Goal: Task Accomplishment & Management: Complete application form

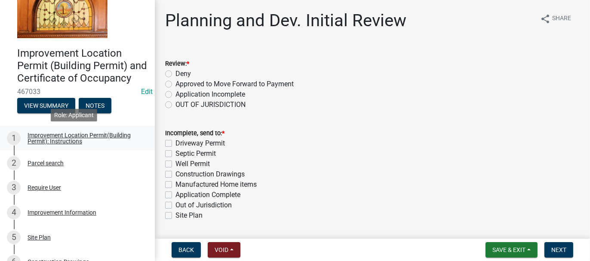
scroll to position [86, 0]
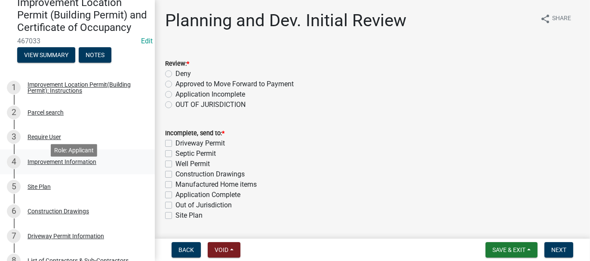
click at [80, 165] on div "Improvement Information" at bounding box center [62, 162] width 69 height 6
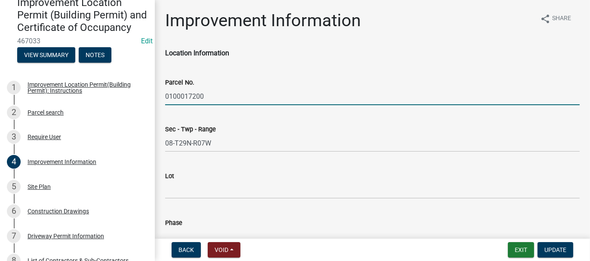
drag, startPoint x: 165, startPoint y: 95, endPoint x: 203, endPoint y: 97, distance: 38.3
click at [203, 97] on input "0100017200" at bounding box center [372, 97] width 414 height 18
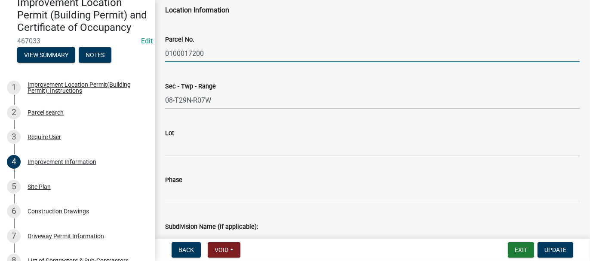
scroll to position [172, 0]
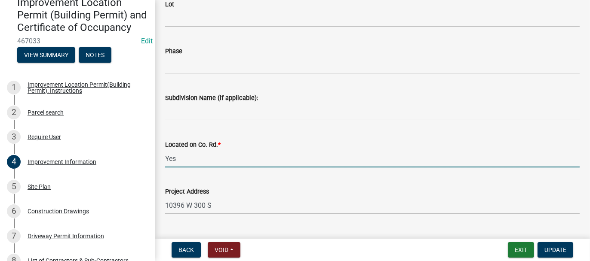
drag, startPoint x: 181, startPoint y: 163, endPoint x: 152, endPoint y: 159, distance: 29.1
click at [152, 159] on div "Improvement Location Permit (Building Permit) and Certificate of Occupancy 4670…" at bounding box center [295, 130] width 590 height 261
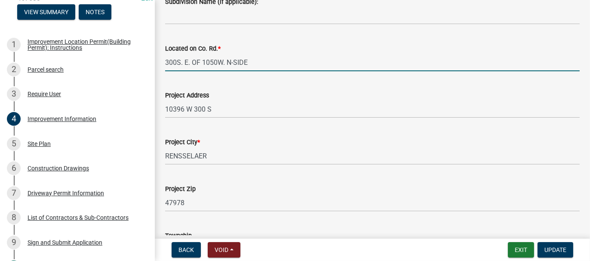
scroll to position [301, 0]
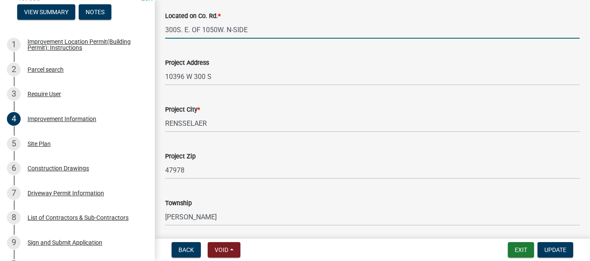
type input "300S. E. OF 1050W. N-SIDE"
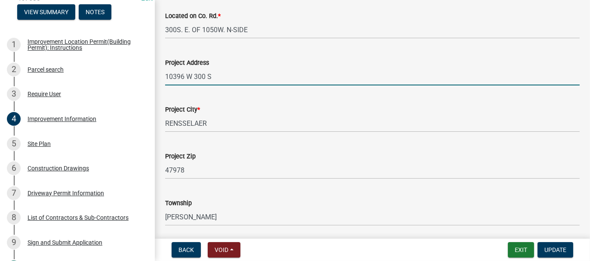
click at [211, 77] on input "10396 W 300 S" at bounding box center [372, 77] width 414 height 18
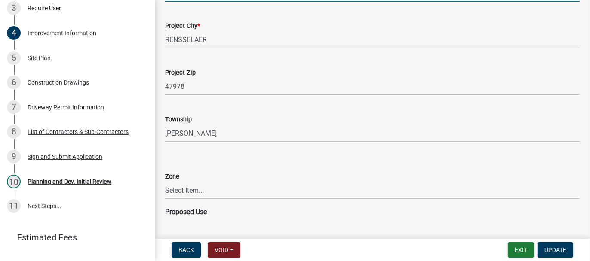
scroll to position [387, 0]
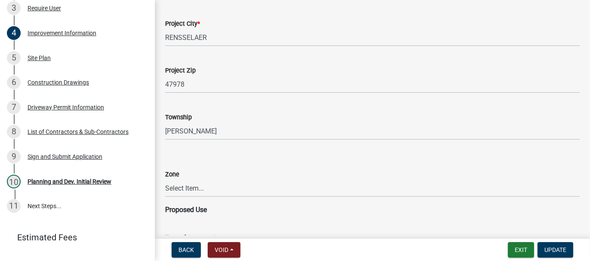
type input "10396 W 300 S, RENSSELAER"
click at [167, 190] on select "Select Item... CO - Conservation PR - Parks & Recreation A1 - Conservation Agri…" at bounding box center [372, 189] width 414 height 18
click at [165, 180] on select "Select Item... CO - Conservation PR - Parks & Recreation A1 - Conservation Agri…" at bounding box center [372, 189] width 414 height 18
select select "69ac7e04-641d-4cc7-82fe-ed12440f8b33"
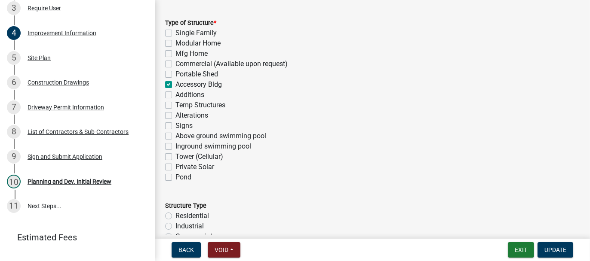
scroll to position [731, 0]
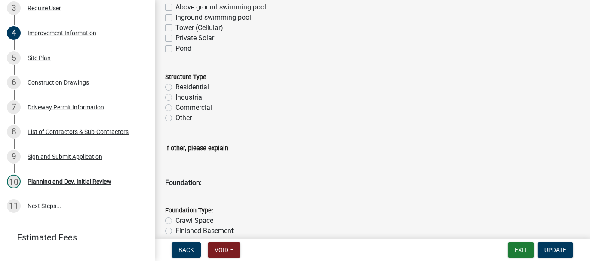
click at [175, 89] on label "Residential" at bounding box center [192, 87] width 34 height 10
click at [175, 88] on input "Residential" at bounding box center [178, 85] width 6 height 6
radio input "true"
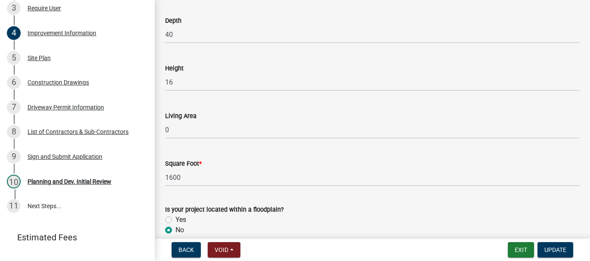
scroll to position [1374, 0]
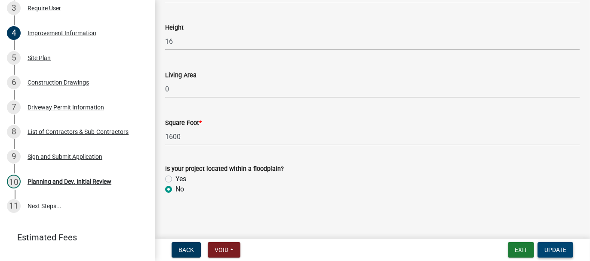
click at [561, 249] on span "Update" at bounding box center [555, 250] width 22 height 7
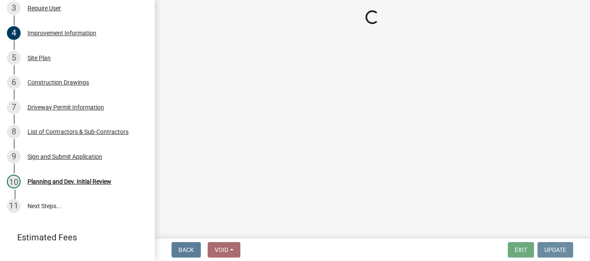
scroll to position [0, 0]
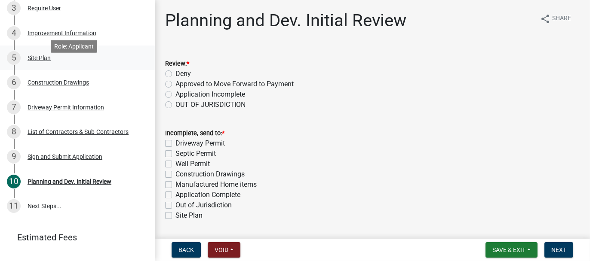
click at [41, 61] on div "Site Plan" at bounding box center [39, 58] width 23 height 6
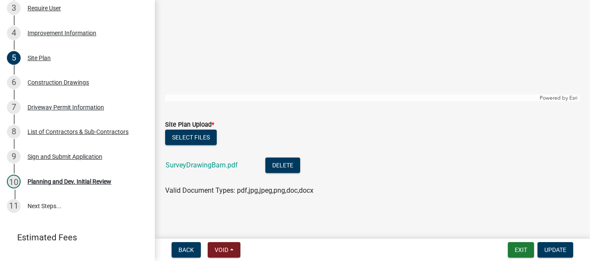
scroll to position [221, 0]
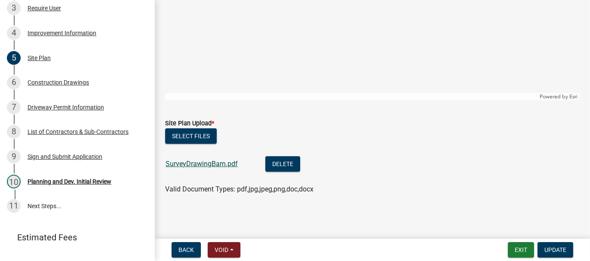
click at [209, 164] on link "SurveyDrawingBarn.pdf" at bounding box center [202, 164] width 72 height 8
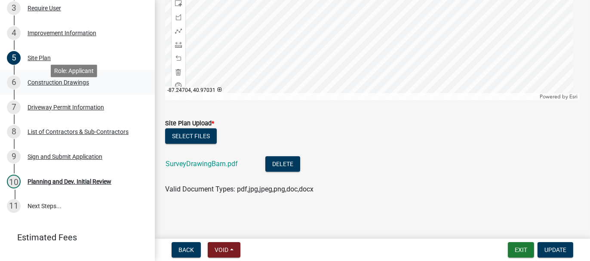
click at [52, 86] on div "Construction Drawings" at bounding box center [58, 83] width 61 height 6
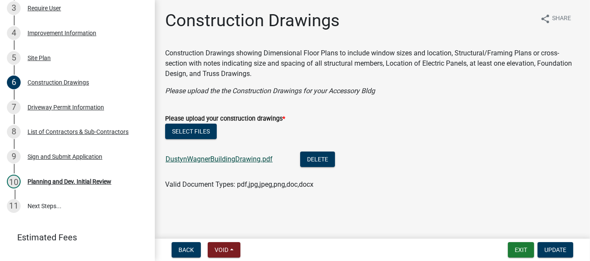
click at [242, 159] on link "DustynWagnerBuildingDrawing.pdf" at bounding box center [219, 159] width 107 height 8
click at [72, 110] on div "Driveway Permit Information" at bounding box center [66, 107] width 77 height 6
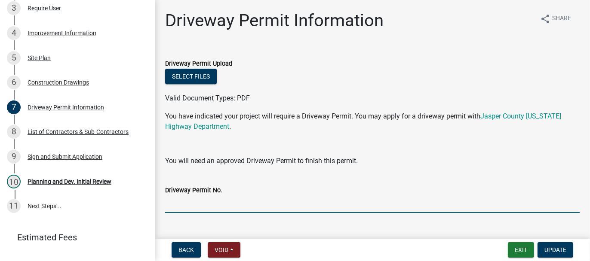
drag, startPoint x: 185, startPoint y: 200, endPoint x: 178, endPoint y: 201, distance: 6.9
click at [185, 200] on input "Driveway Permit No." at bounding box center [372, 205] width 414 height 18
type input "EXISTING"
click at [554, 250] on span "Update" at bounding box center [555, 250] width 22 height 7
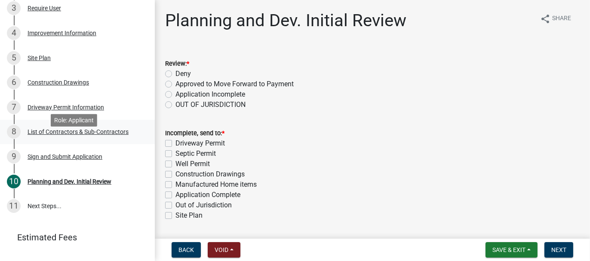
click at [75, 135] on div "List of Contractors & Sub-Contractors" at bounding box center [78, 132] width 101 height 6
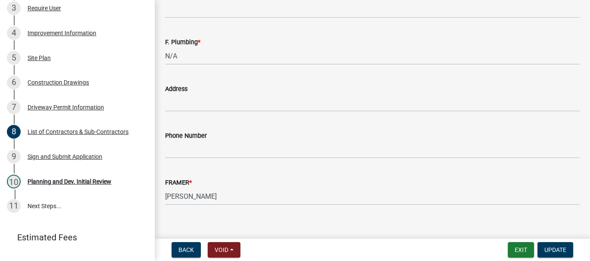
scroll to position [955, 0]
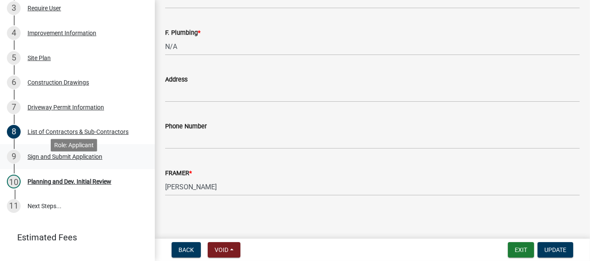
click at [45, 160] on div "Sign and Submit Application" at bounding box center [65, 157] width 75 height 6
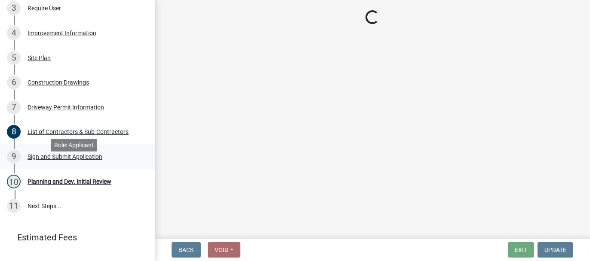
scroll to position [0, 0]
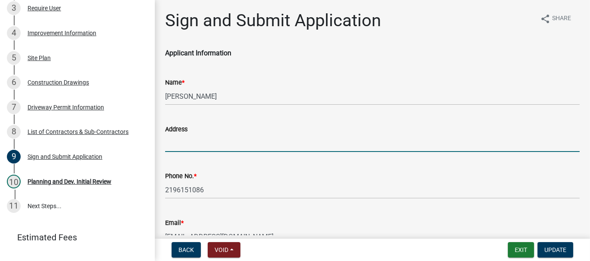
click at [188, 141] on input "Address" at bounding box center [372, 144] width 414 height 18
paste input "[STREET_ADDRESS][US_STATE]"
paste input "MERRILLVILLE"
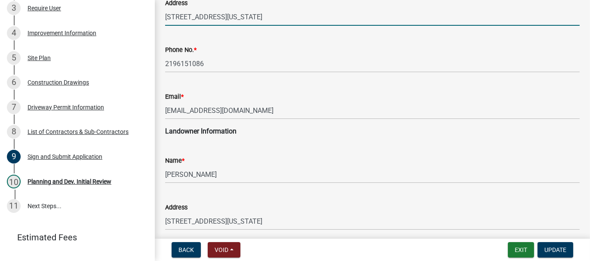
scroll to position [172, 0]
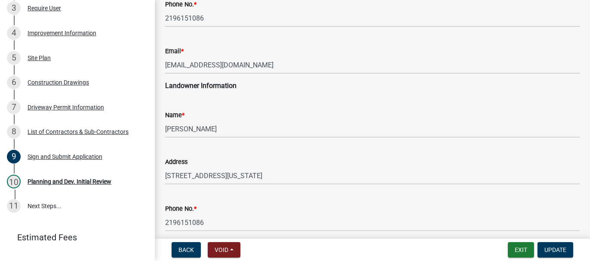
type input "[STREET_ADDRESS][US_STATE]"
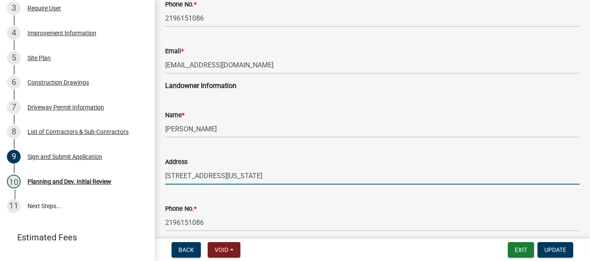
click at [233, 175] on input "[STREET_ADDRESS][US_STATE]" at bounding box center [372, 176] width 414 height 18
paste input "MERRILLVILLE"
type input "[STREET_ADDRESS][US_STATE]"
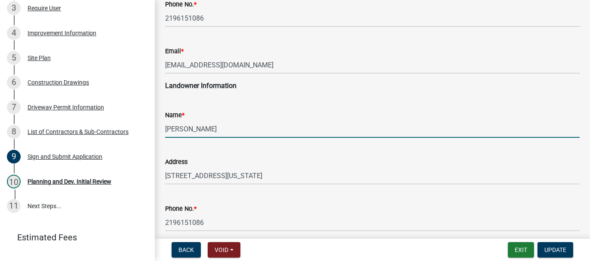
drag, startPoint x: 165, startPoint y: 127, endPoint x: 192, endPoint y: 129, distance: 27.1
click at [192, 129] on input "[PERSON_NAME]" at bounding box center [372, 129] width 414 height 18
click at [197, 129] on input "[PERSON_NAME]" at bounding box center [372, 129] width 414 height 18
paste input "[PERSON_NAME],"
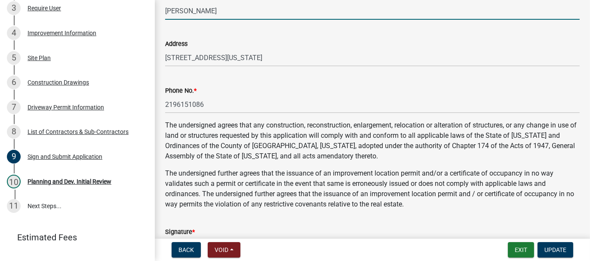
scroll to position [387, 0]
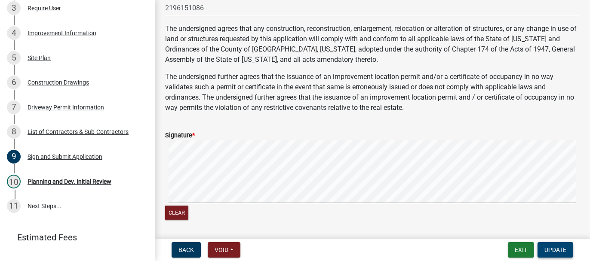
type input "[PERSON_NAME]"
click at [559, 247] on span "Update" at bounding box center [555, 250] width 22 height 7
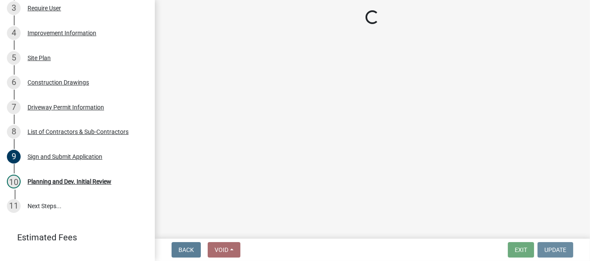
scroll to position [0, 0]
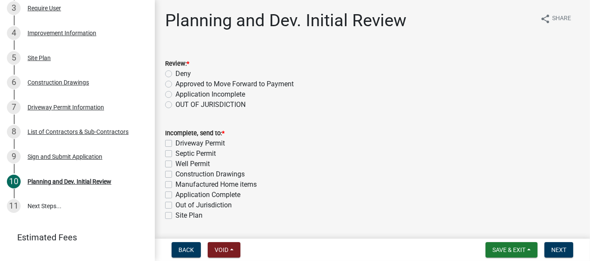
click at [175, 85] on label "Approved to Move Forward to Payment" at bounding box center [234, 84] width 118 height 10
click at [175, 85] on input "Approved to Move Forward to Payment" at bounding box center [178, 82] width 6 height 6
radio input "true"
click at [175, 196] on label "Application Complete" at bounding box center [207, 195] width 65 height 10
click at [175, 196] on input "Application Complete" at bounding box center [178, 193] width 6 height 6
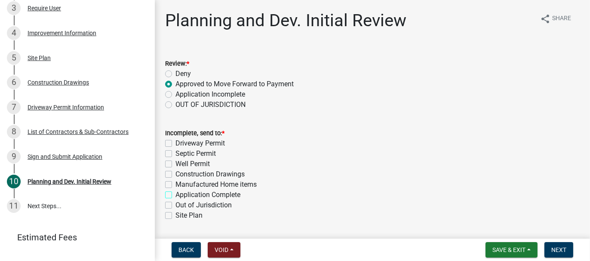
checkbox input "true"
checkbox input "false"
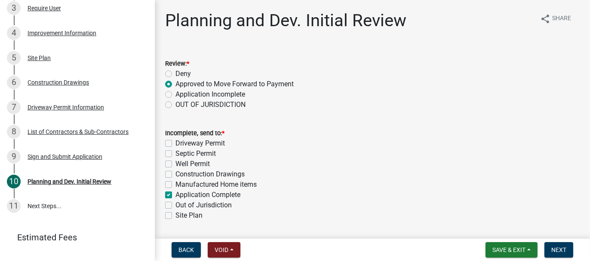
checkbox input "false"
checkbox input "true"
checkbox input "false"
click at [555, 254] on button "Next" at bounding box center [558, 249] width 29 height 15
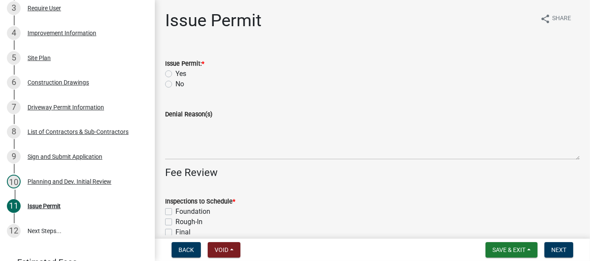
scroll to position [239, 0]
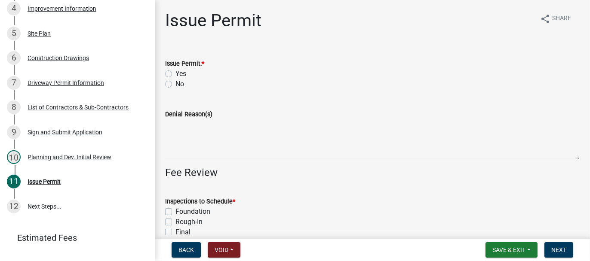
click at [175, 72] on label "Yes" at bounding box center [180, 74] width 11 height 10
click at [175, 72] on input "Yes" at bounding box center [178, 72] width 6 height 6
radio input "true"
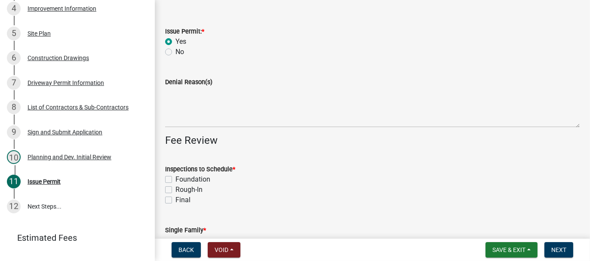
scroll to position [86, 0]
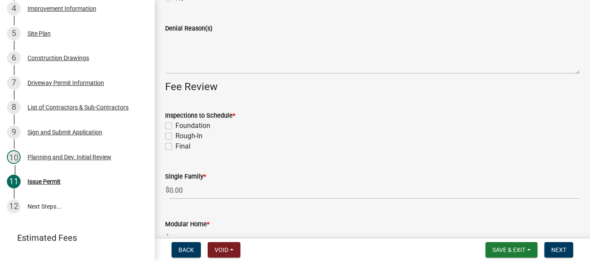
click at [175, 124] on label "Foundation" at bounding box center [192, 126] width 35 height 10
click at [175, 124] on input "Foundation" at bounding box center [178, 124] width 6 height 6
checkbox input "true"
checkbox input "false"
click at [175, 147] on label "Final" at bounding box center [182, 146] width 15 height 10
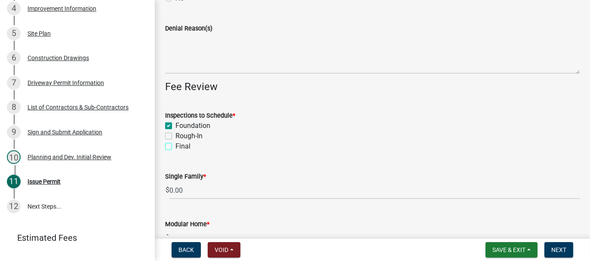
click at [175, 147] on input "Final" at bounding box center [178, 144] width 6 height 6
checkbox input "true"
checkbox input "false"
checkbox input "true"
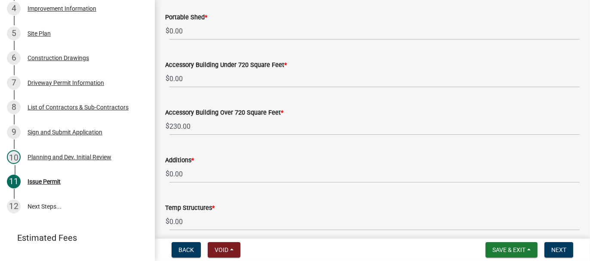
scroll to position [344, 0]
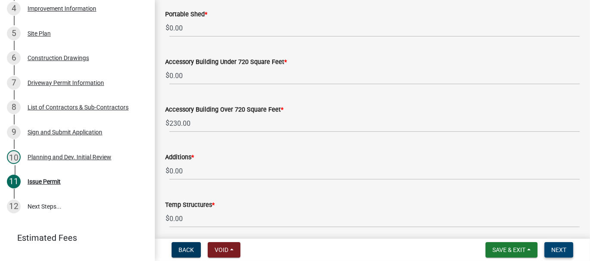
click at [565, 248] on span "Next" at bounding box center [558, 250] width 15 height 7
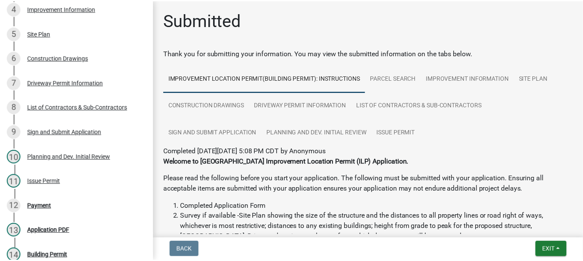
scroll to position [363, 0]
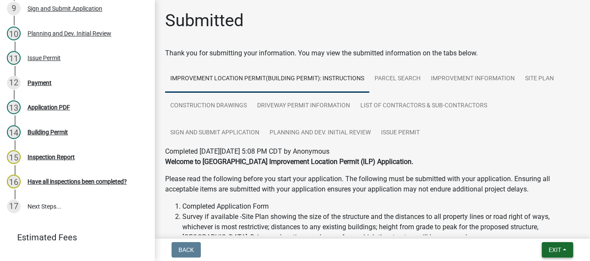
click at [555, 249] on span "Exit" at bounding box center [555, 250] width 12 height 7
click at [540, 227] on button "Save & Exit" at bounding box center [538, 228] width 69 height 21
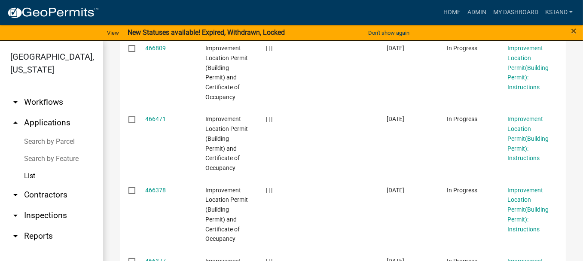
scroll to position [387, 0]
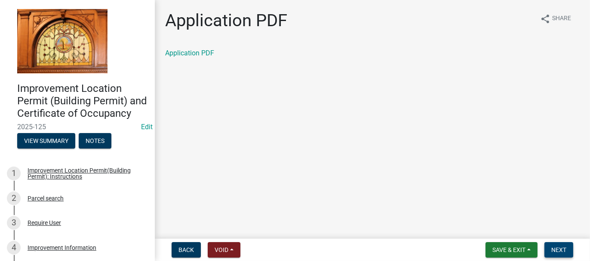
click at [555, 251] on span "Next" at bounding box center [558, 250] width 15 height 7
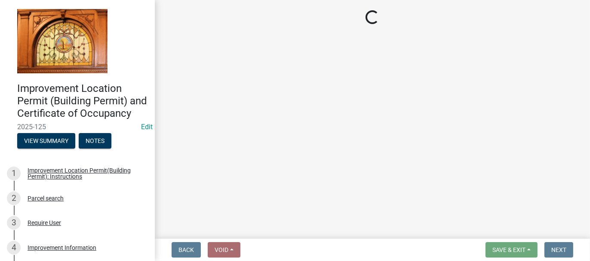
select select "62bb873c-c571-4454-ac8a-8c216551e2a3"
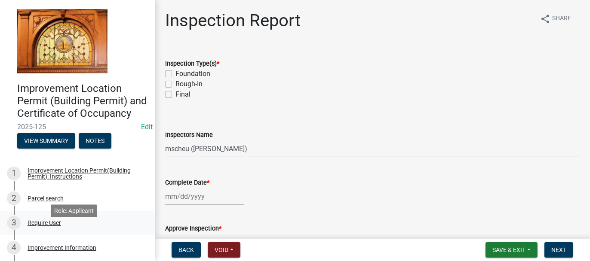
scroll to position [129, 0]
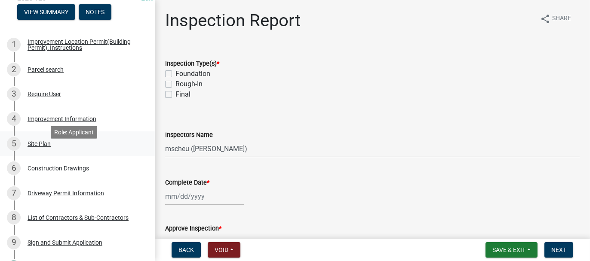
click at [41, 147] on div "Site Plan" at bounding box center [39, 144] width 23 height 6
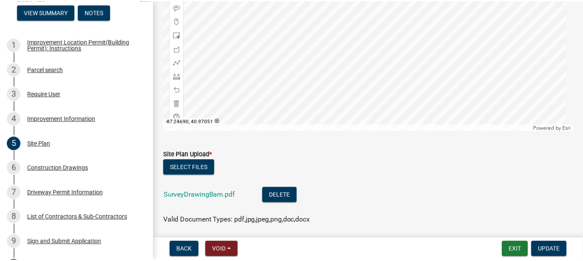
scroll to position [221, 0]
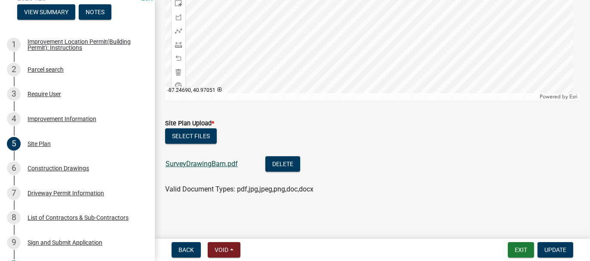
click at [190, 164] on link "SurveyDrawingBarn.pdf" at bounding box center [202, 164] width 72 height 8
click at [520, 251] on button "Exit" at bounding box center [521, 249] width 26 height 15
